Goal: Task Accomplishment & Management: Complete application form

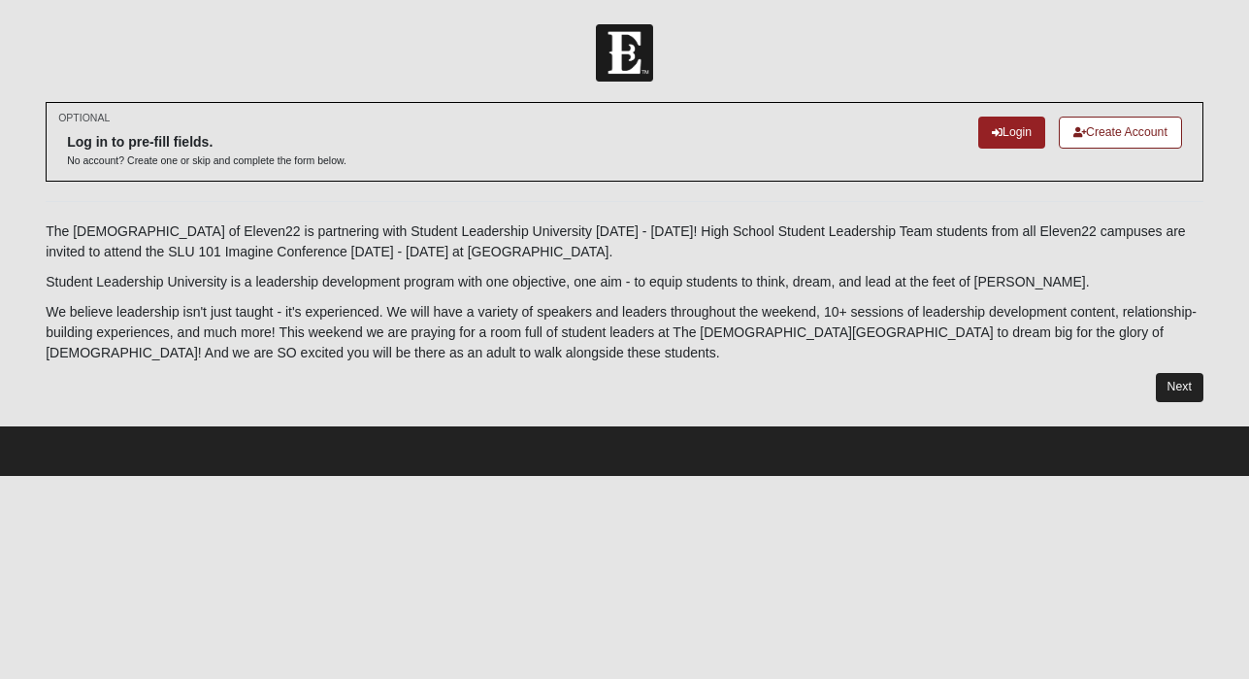
click at [1191, 377] on link "Next" at bounding box center [1180, 387] width 48 height 28
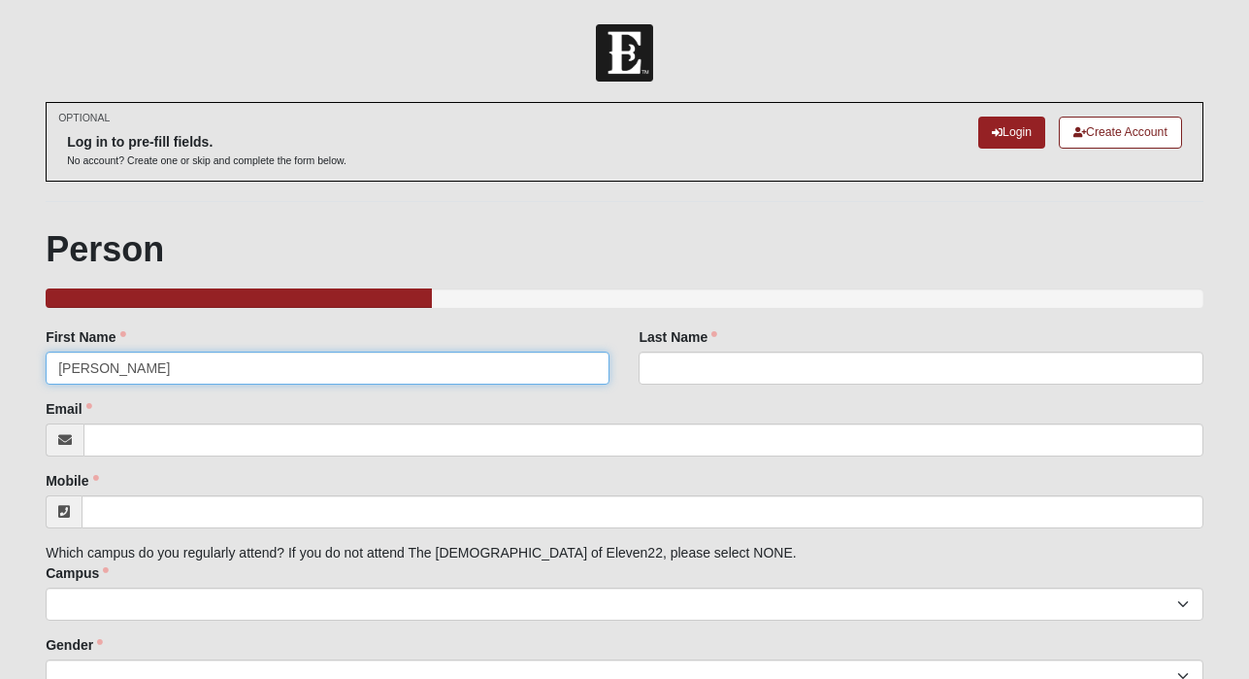
type input "[PERSON_NAME]"
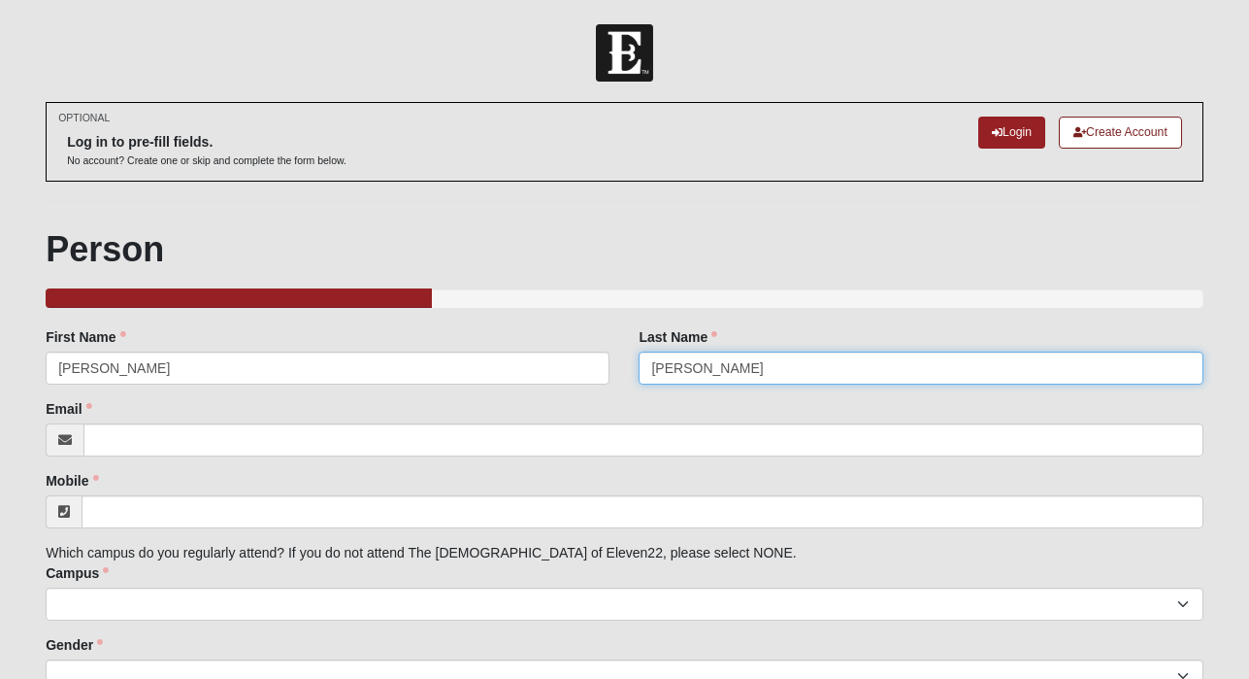
type input "[PERSON_NAME]"
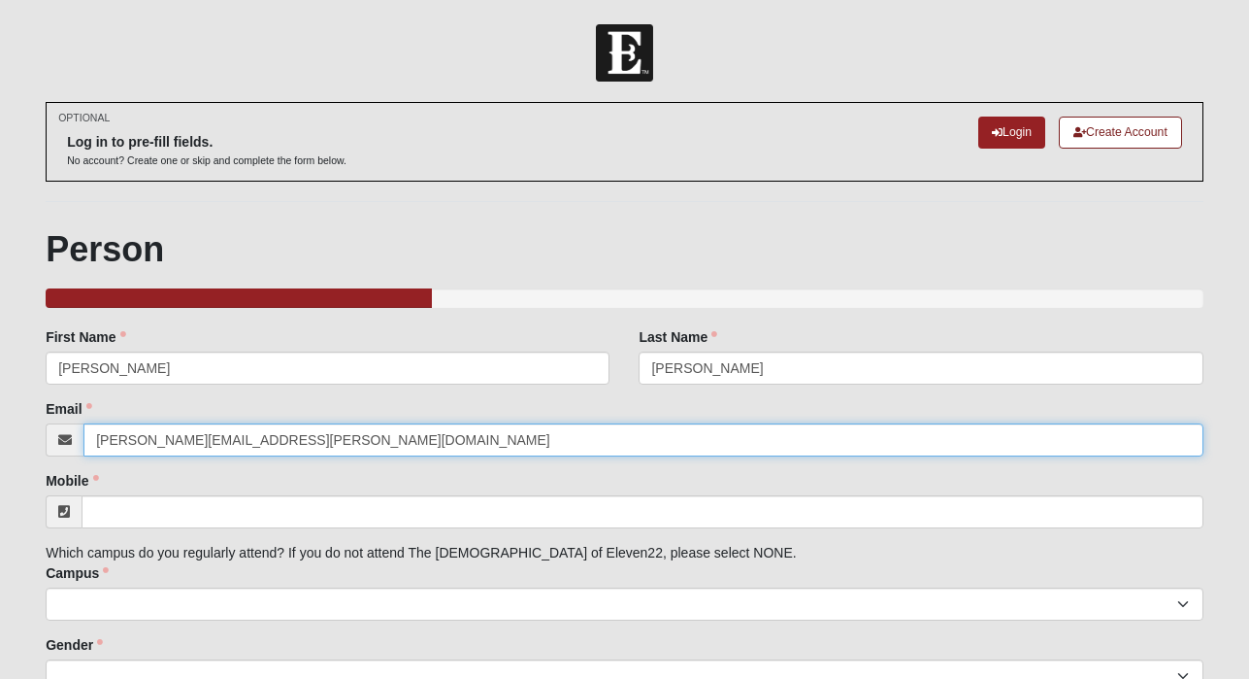
type input "[PERSON_NAME][EMAIL_ADDRESS][PERSON_NAME][DOMAIN_NAME]"
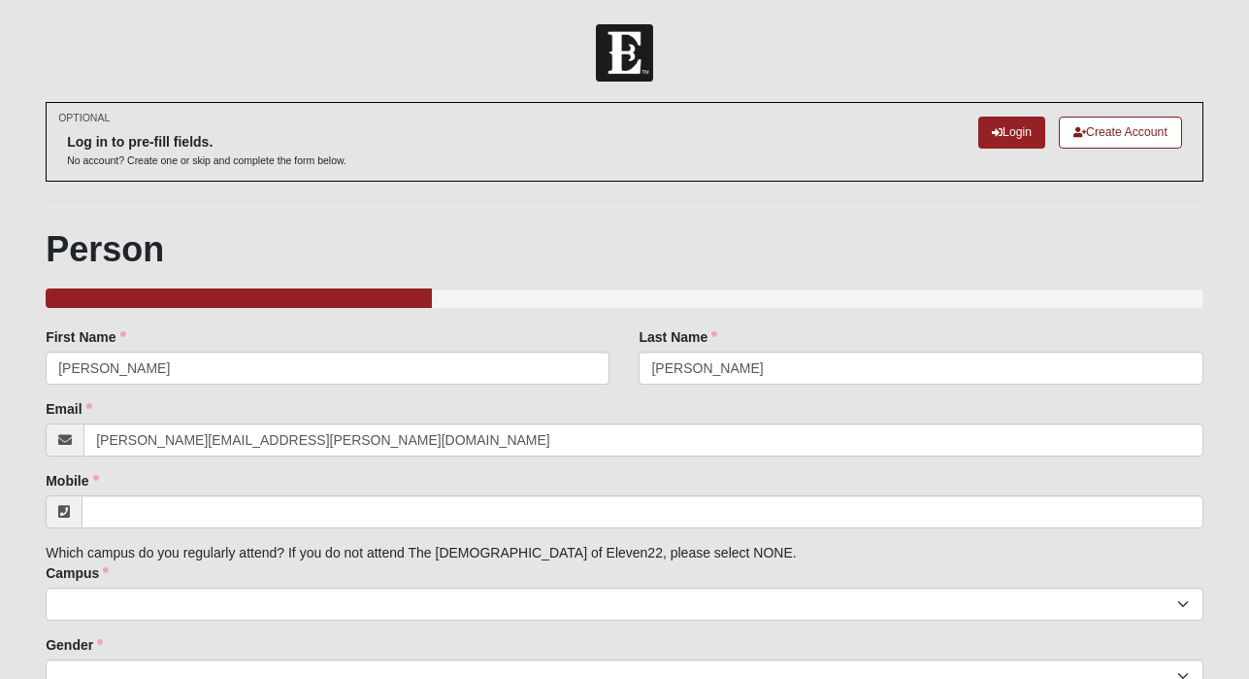
click at [585, 487] on div "Mobile Mobile is required." at bounding box center [625, 499] width 1158 height 57
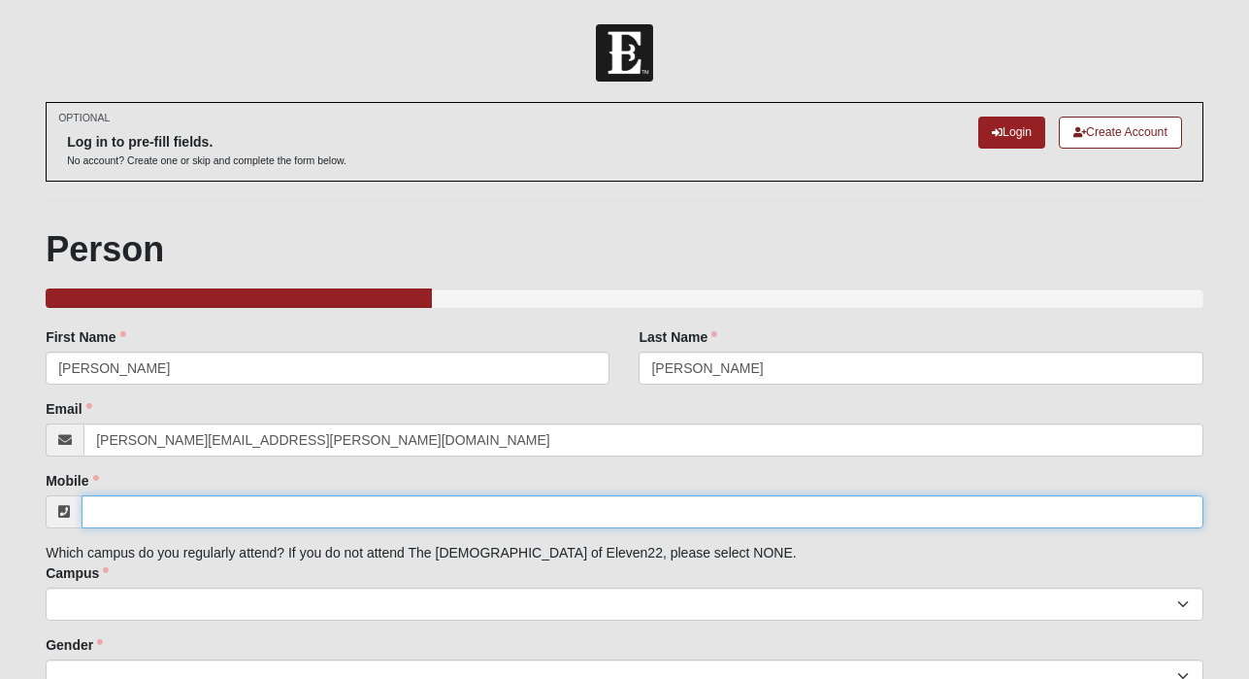
click at [449, 507] on input "Mobile" at bounding box center [643, 511] width 1122 height 33
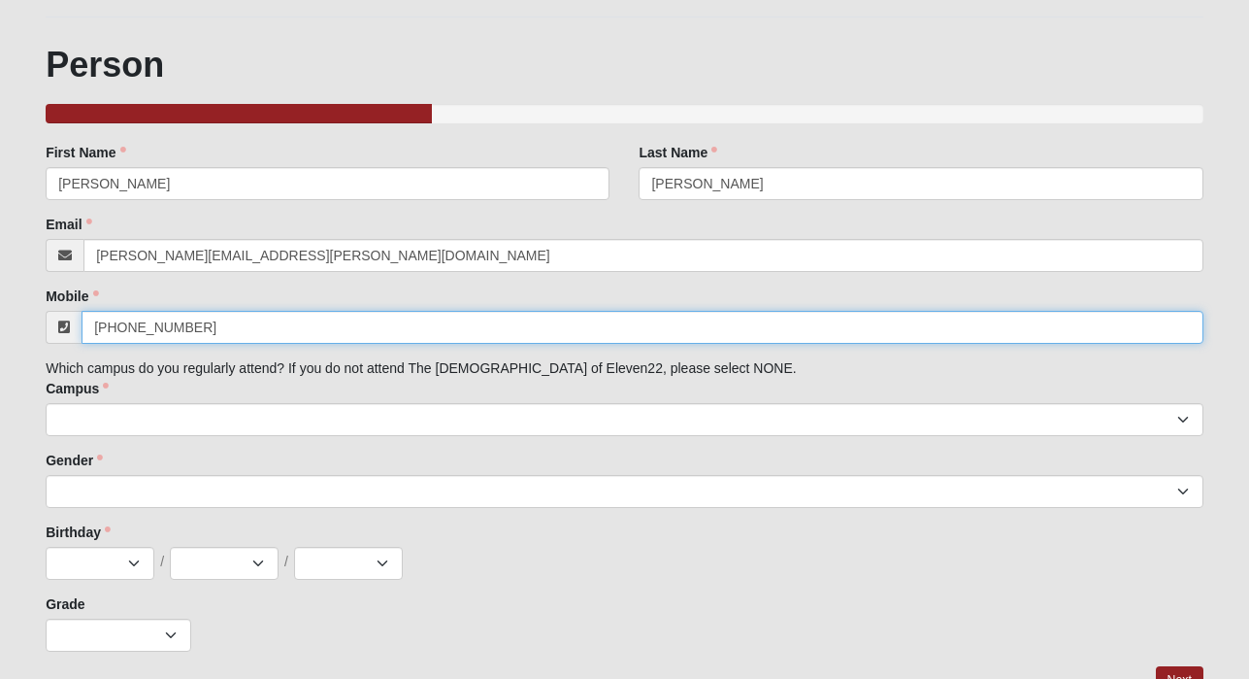
scroll to position [212, 0]
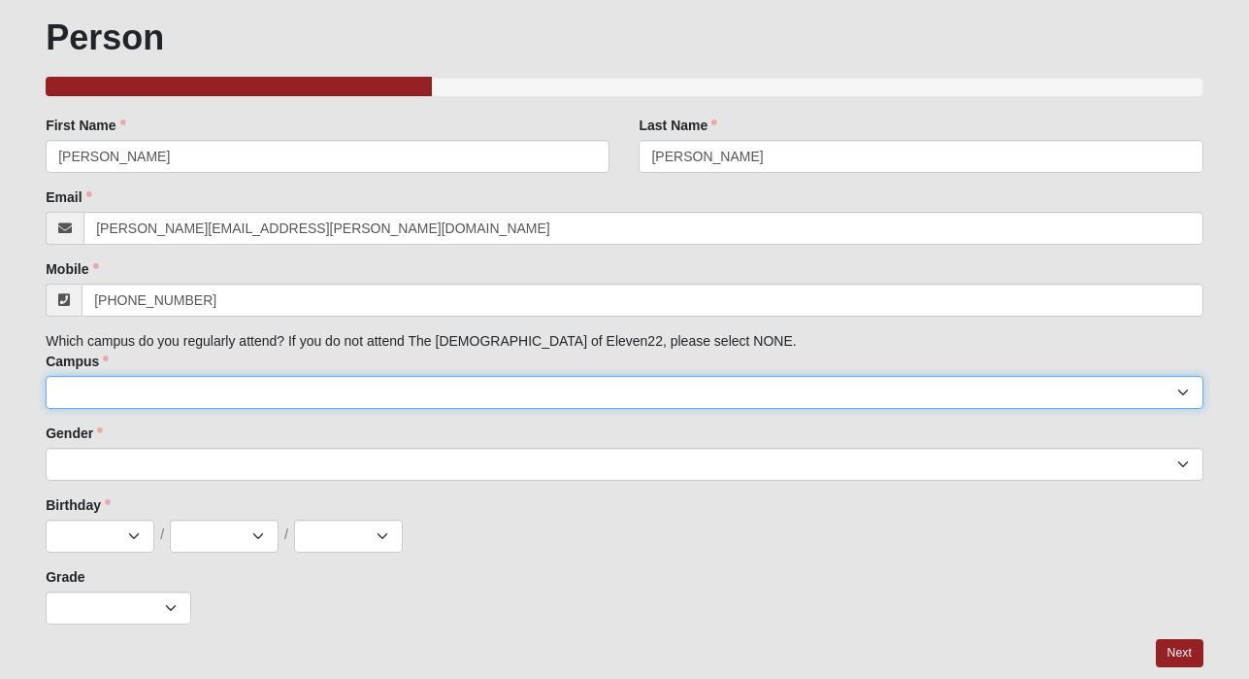
type input "[PHONE_NUMBER]"
select select "5"
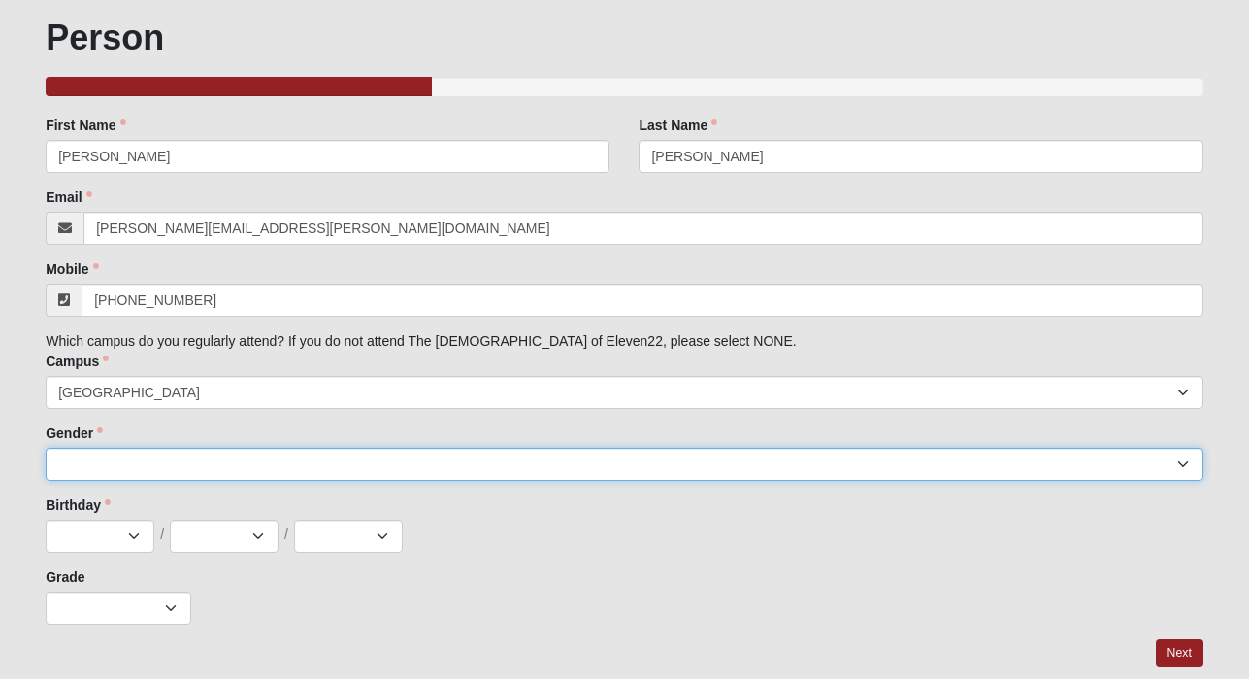
select select "1"
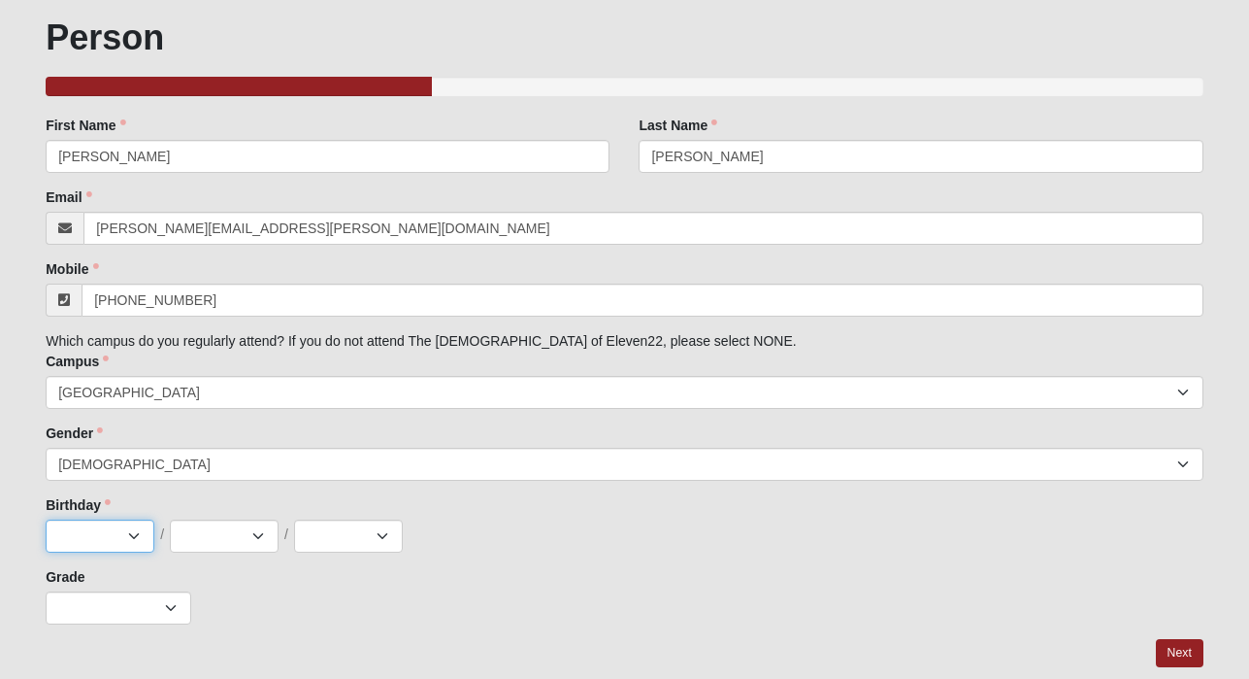
select select "9"
select select "6"
select select "1993"
click at [302, 612] on div "K 1st 2nd 3rd 4th 5th 6th 7th 8th 9th 10th 11th 12th" at bounding box center [625, 607] width 1158 height 33
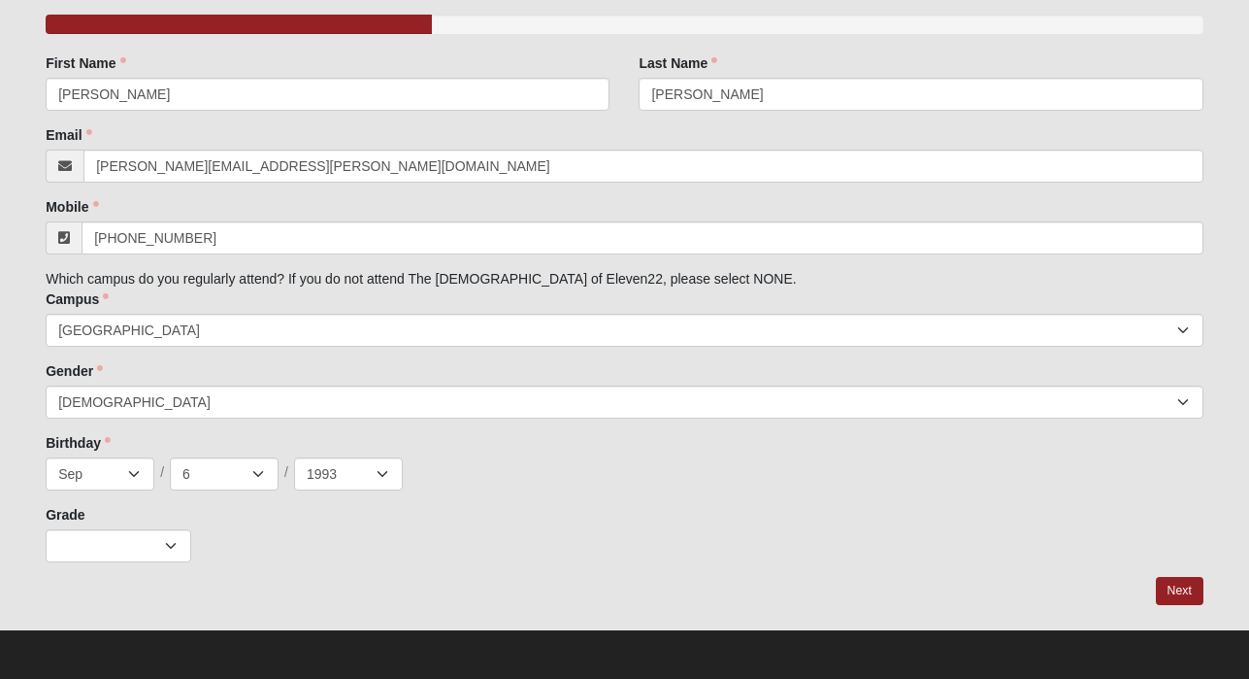
scroll to position [273, 0]
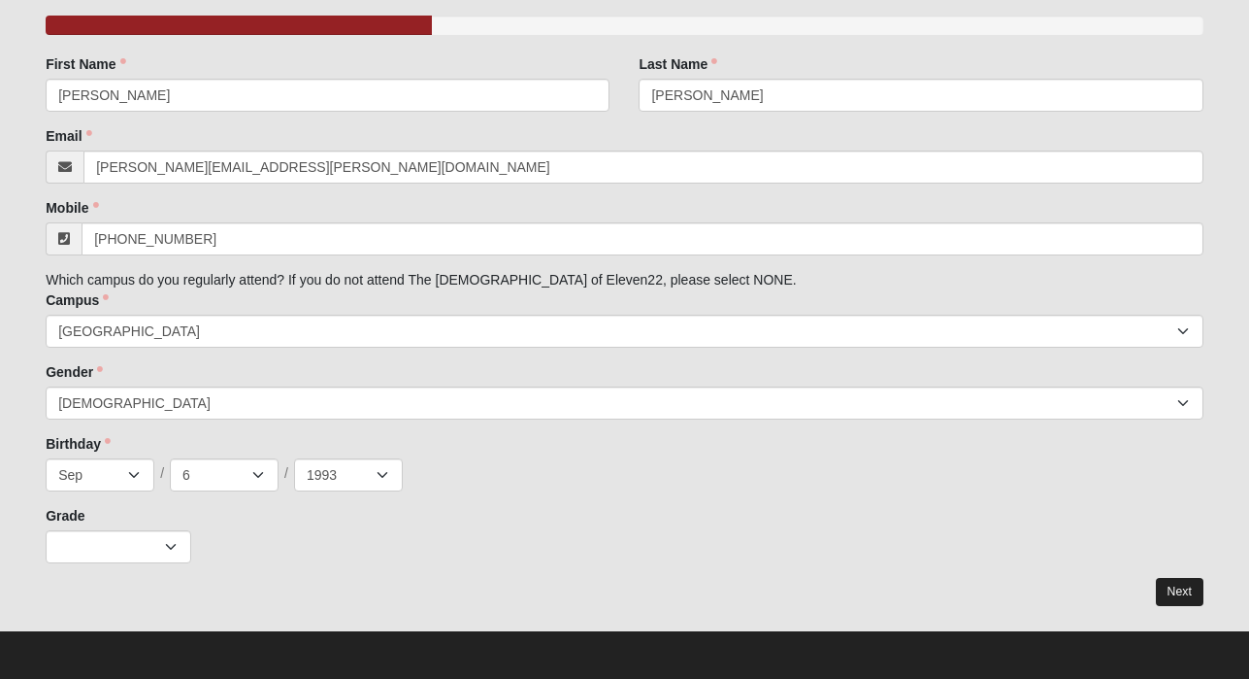
click at [1188, 589] on link "Next" at bounding box center [1180, 592] width 48 height 28
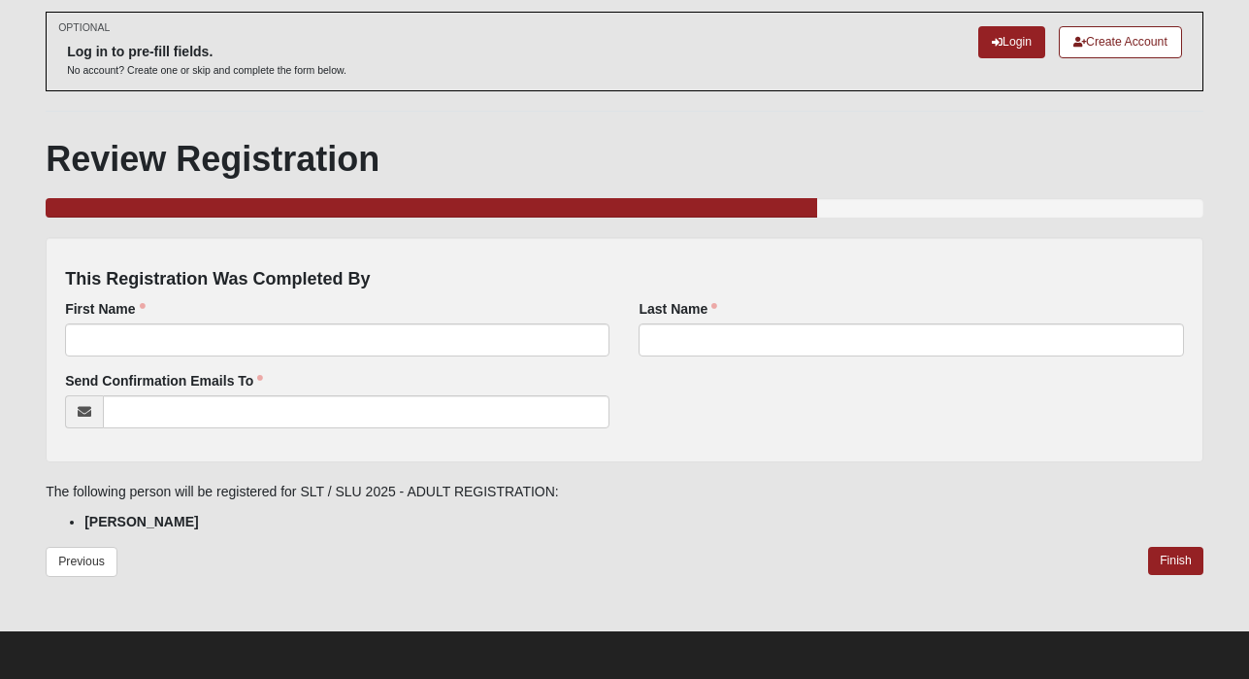
scroll to position [89, 0]
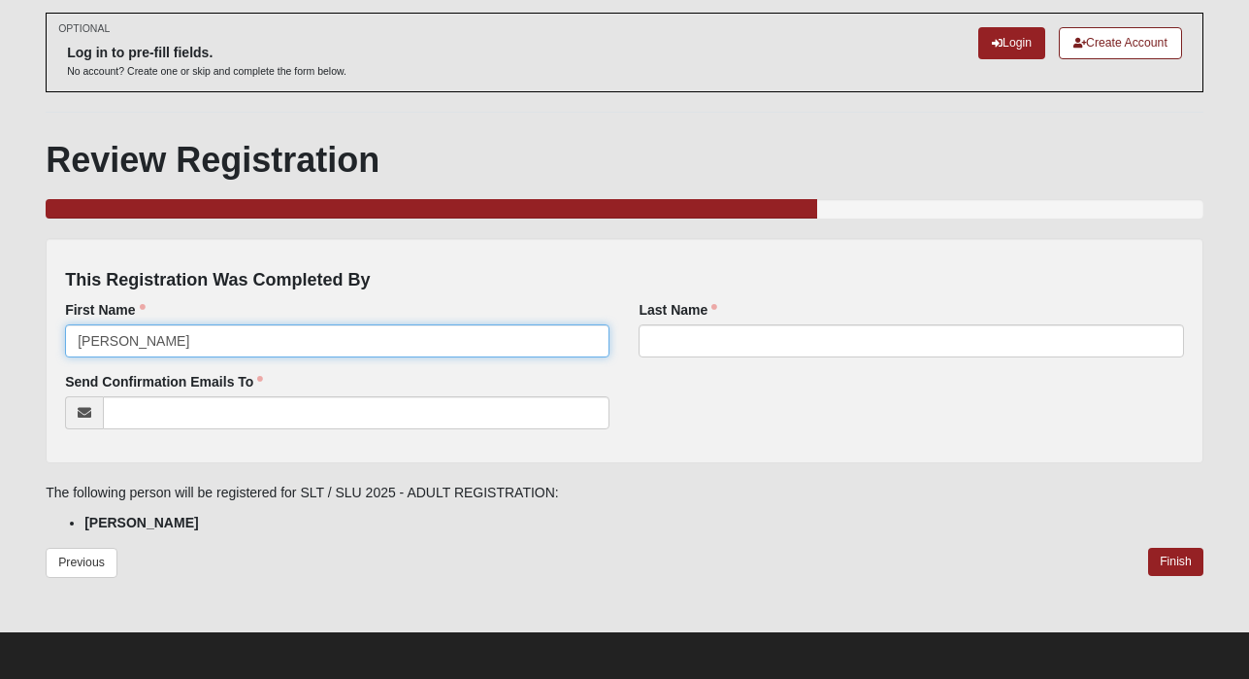
type input "[PERSON_NAME]"
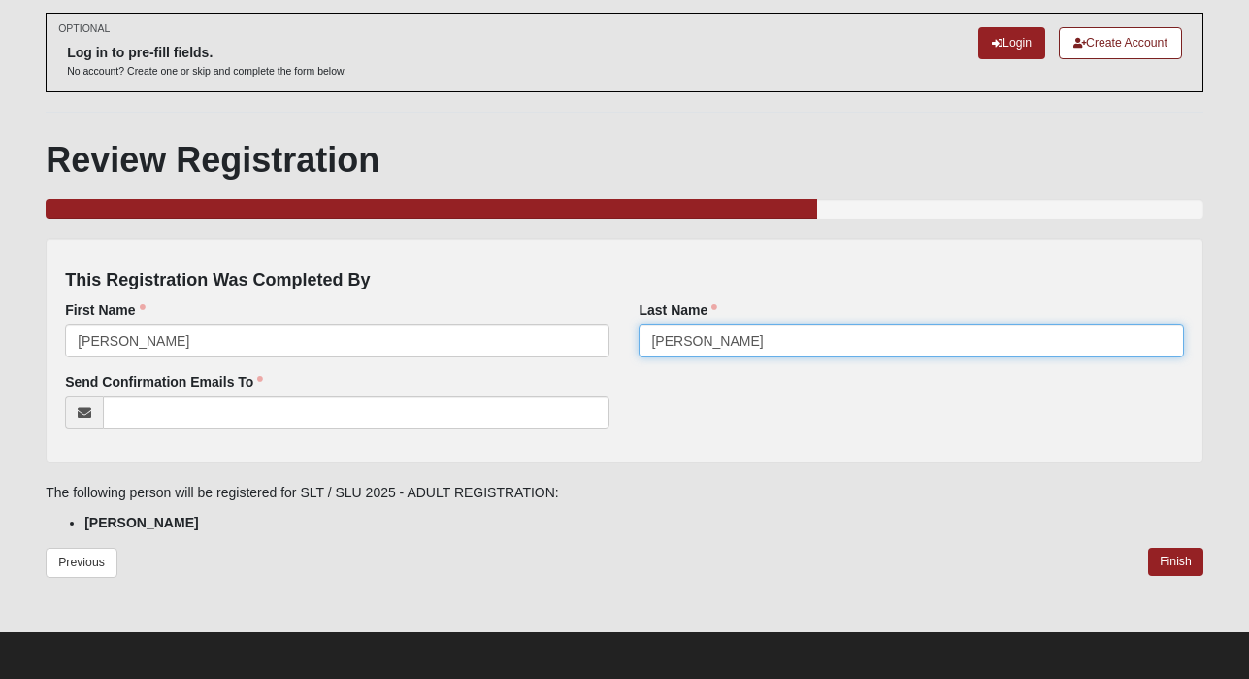
type input "[PERSON_NAME]"
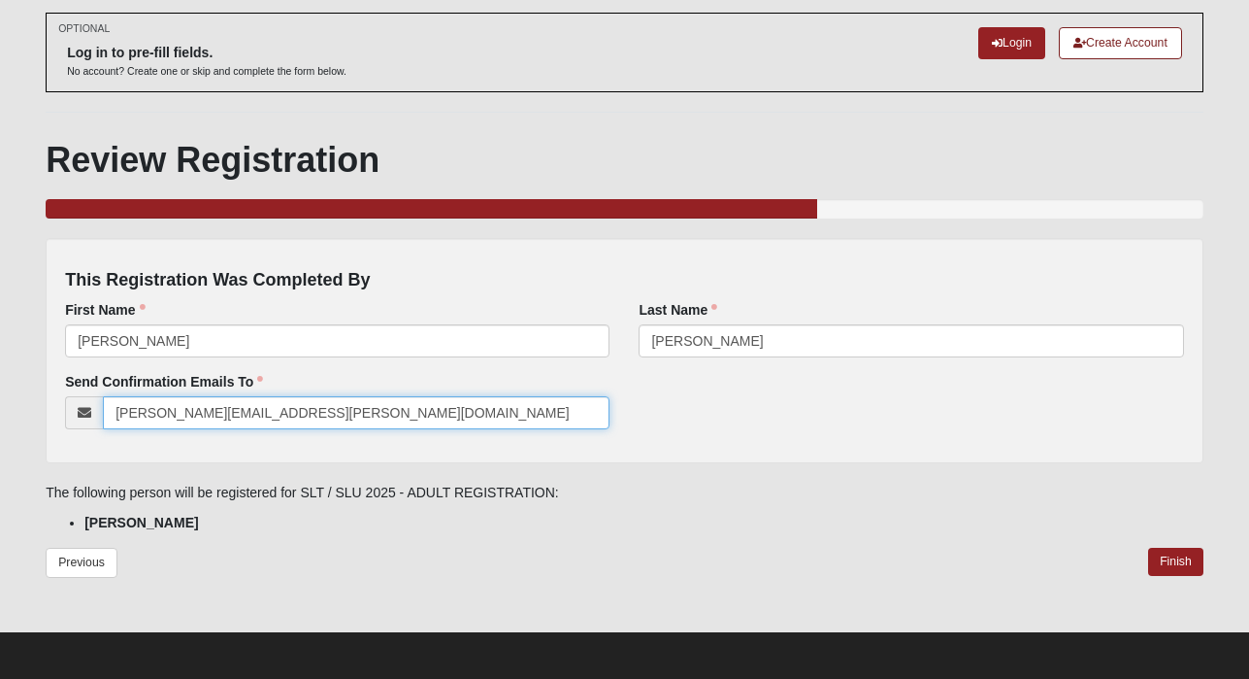
type input "[PERSON_NAME][EMAIL_ADDRESS][PERSON_NAME][DOMAIN_NAME]"
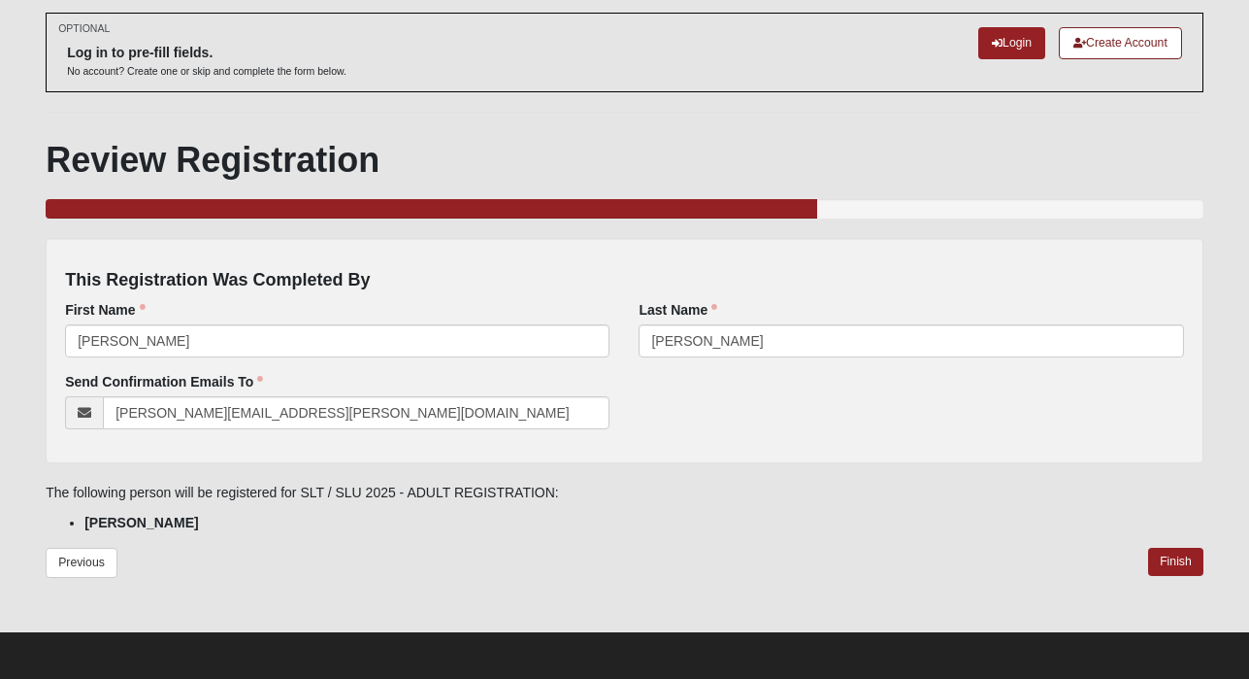
click at [561, 462] on div "Review Registration 66.666666666666666666666666670% Complete This Registration …" at bounding box center [625, 369] width 1158 height 461
click at [1178, 552] on link "Finish" at bounding box center [1176, 562] width 55 height 28
